Goal: Use online tool/utility: Utilize a website feature to perform a specific function

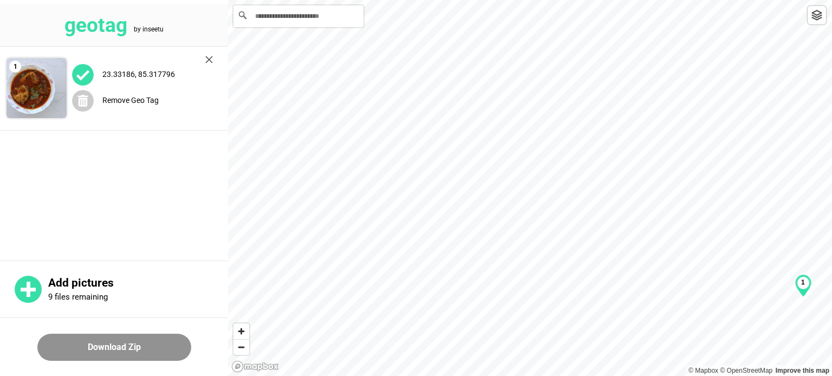
click at [151, 74] on label "23.33186, 85.317796" at bounding box center [138, 74] width 73 height 9
click at [207, 60] on img at bounding box center [209, 60] width 8 height 8
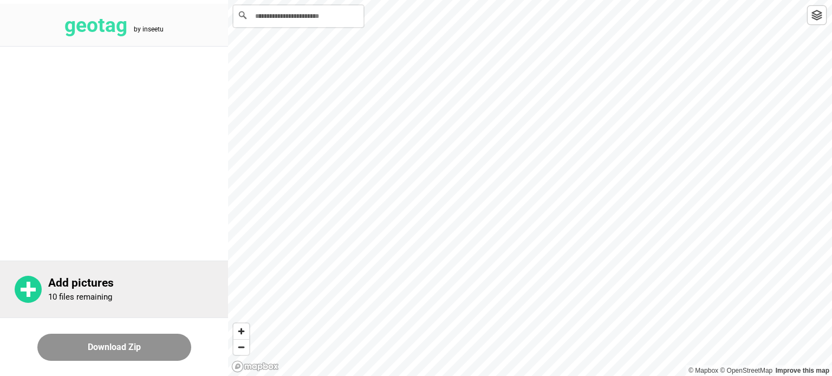
click at [66, 283] on p "Add pictures" at bounding box center [138, 283] width 180 height 14
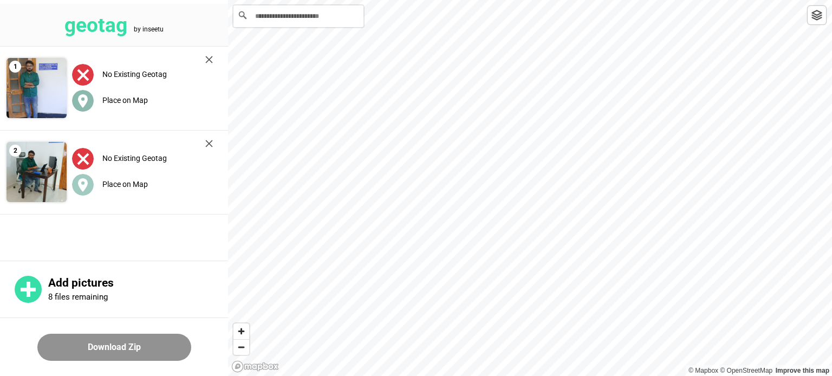
click at [126, 100] on label "Place on Map" at bounding box center [124, 100] width 45 height 9
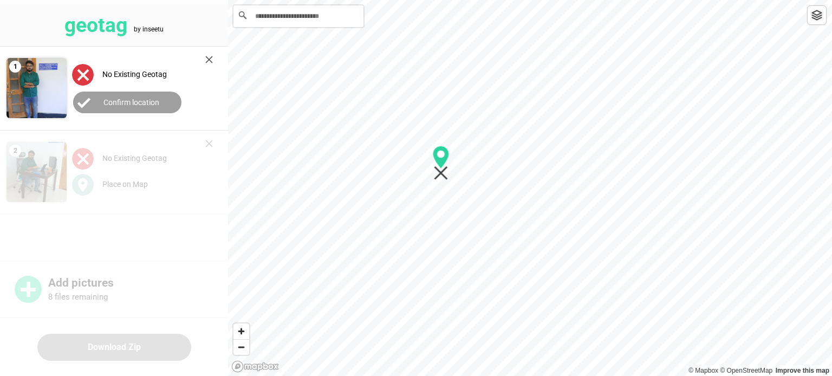
click at [443, 0] on div at bounding box center [530, 0] width 604 height 0
drag, startPoint x: 431, startPoint y: 153, endPoint x: 464, endPoint y: 184, distance: 45.2
click at [464, 184] on icon "Map marker" at bounding box center [464, 180] width 16 height 23
click at [149, 107] on button "Confirm location" at bounding box center [127, 102] width 108 height 22
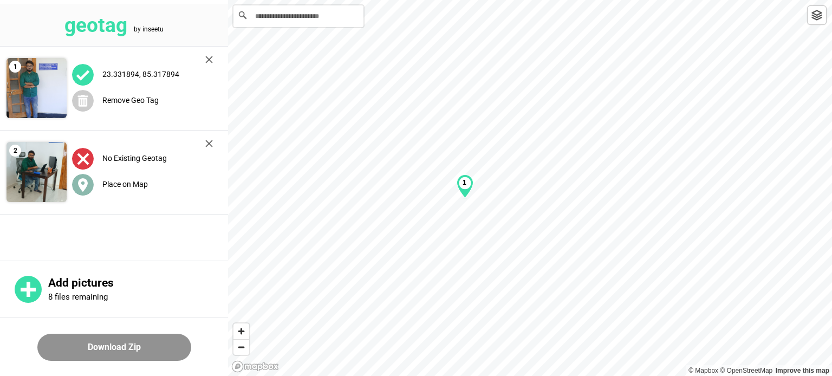
click at [147, 186] on label "Place on Map" at bounding box center [124, 184] width 45 height 9
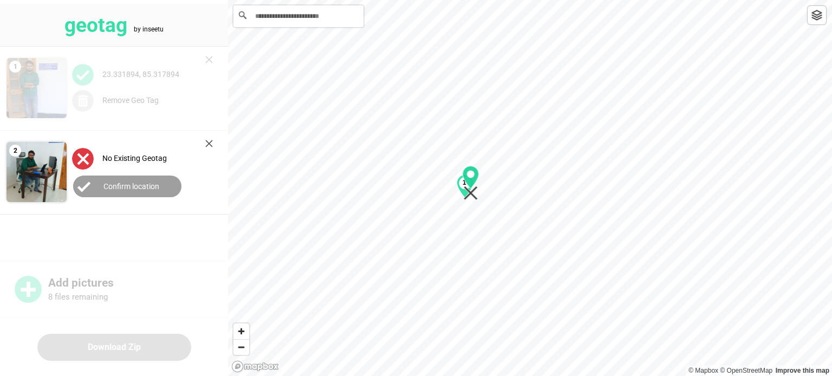
drag, startPoint x: 532, startPoint y: 192, endPoint x: 472, endPoint y: 187, distance: 59.8
click at [472, 187] on icon "Map marker" at bounding box center [470, 183] width 17 height 35
click at [135, 191] on button "Confirm location" at bounding box center [127, 186] width 108 height 22
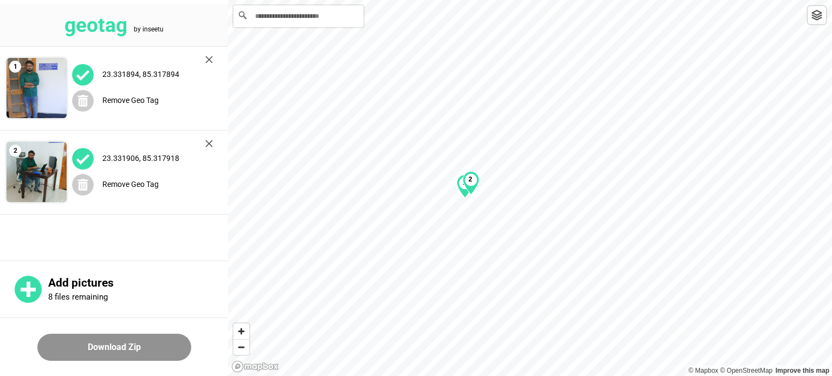
click at [109, 346] on button "Download Zip" at bounding box center [114, 346] width 154 height 27
click at [205, 60] on img at bounding box center [209, 60] width 8 height 8
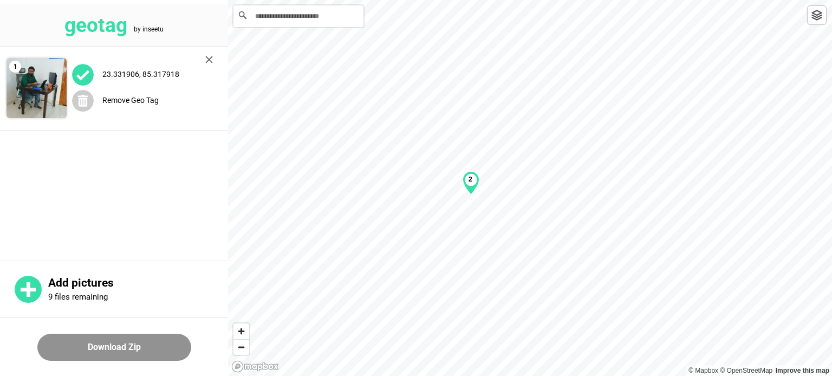
click at [205, 60] on img at bounding box center [209, 60] width 8 height 8
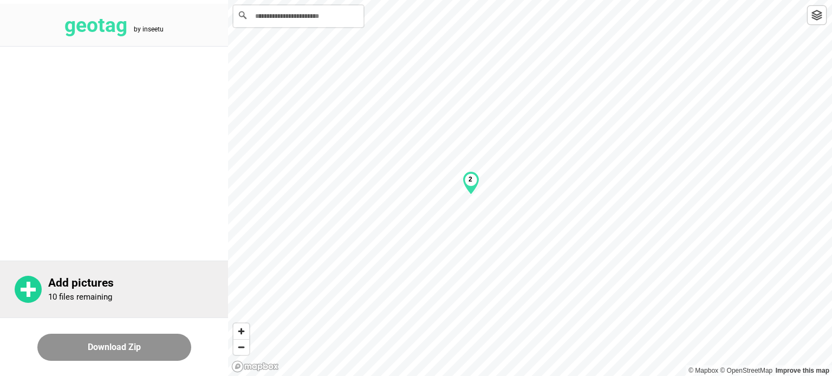
click at [114, 286] on p "Add pictures" at bounding box center [138, 283] width 180 height 14
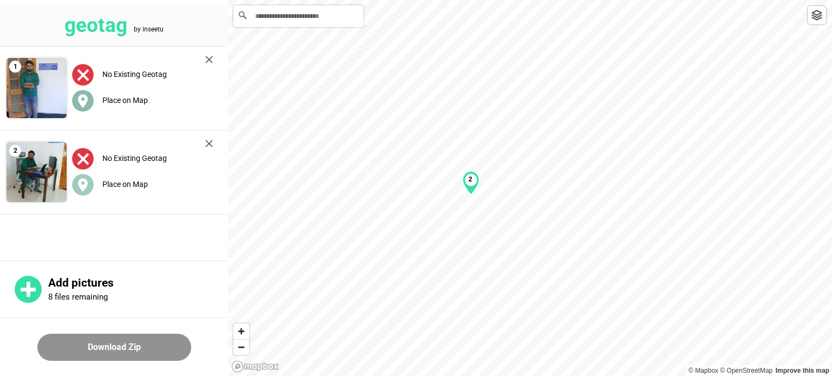
click at [107, 97] on label "Place on Map" at bounding box center [124, 100] width 45 height 9
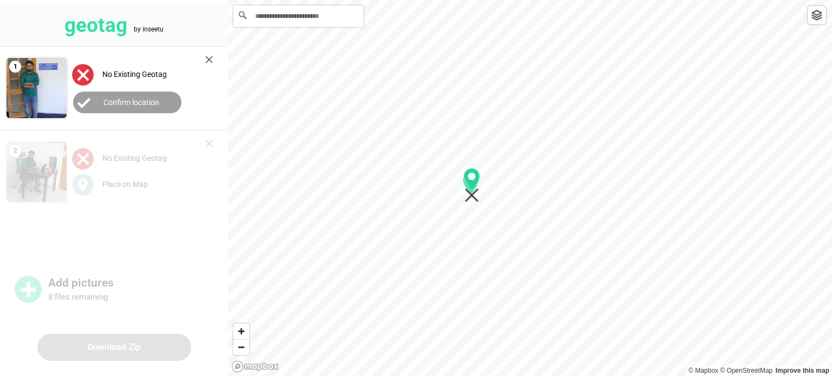
drag, startPoint x: 529, startPoint y: 198, endPoint x: 470, endPoint y: 195, distance: 58.5
click at [470, 195] on icon "Map marker" at bounding box center [471, 195] width 14 height 14
click at [113, 103] on label "Confirm location" at bounding box center [131, 102] width 56 height 9
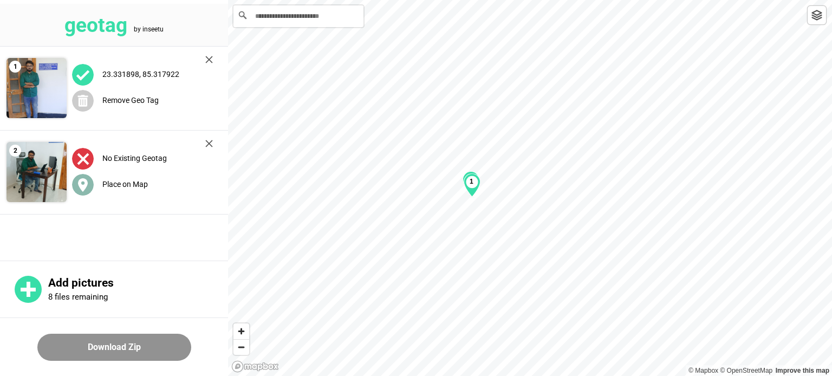
click at [101, 184] on span "Place on Map" at bounding box center [110, 184] width 76 height 9
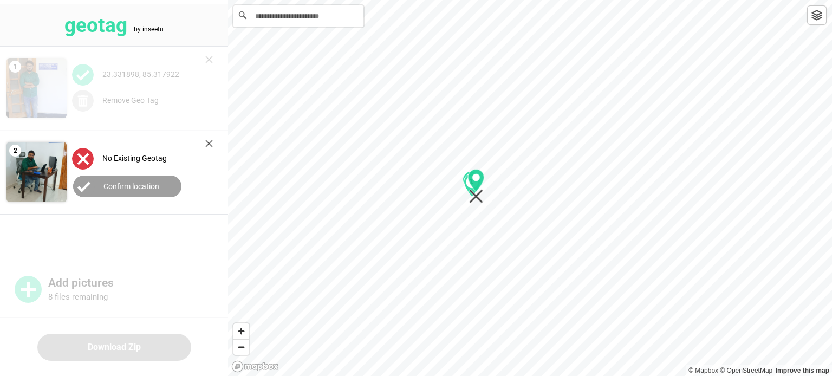
drag, startPoint x: 527, startPoint y: 184, endPoint x: 476, endPoint y: 183, distance: 51.4
click at [476, 183] on icon "Map marker" at bounding box center [476, 180] width 16 height 23
click at [132, 191] on button "Confirm location" at bounding box center [127, 186] width 108 height 22
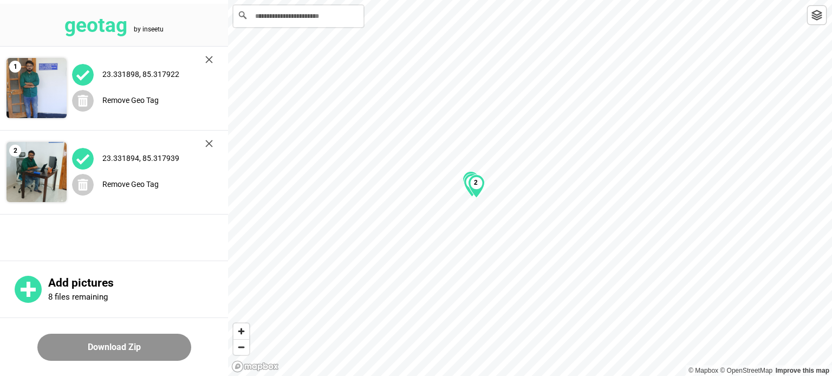
click at [86, 353] on button "Download Zip" at bounding box center [114, 346] width 154 height 27
